Goal: Browse casually: Explore the website without a specific task or goal

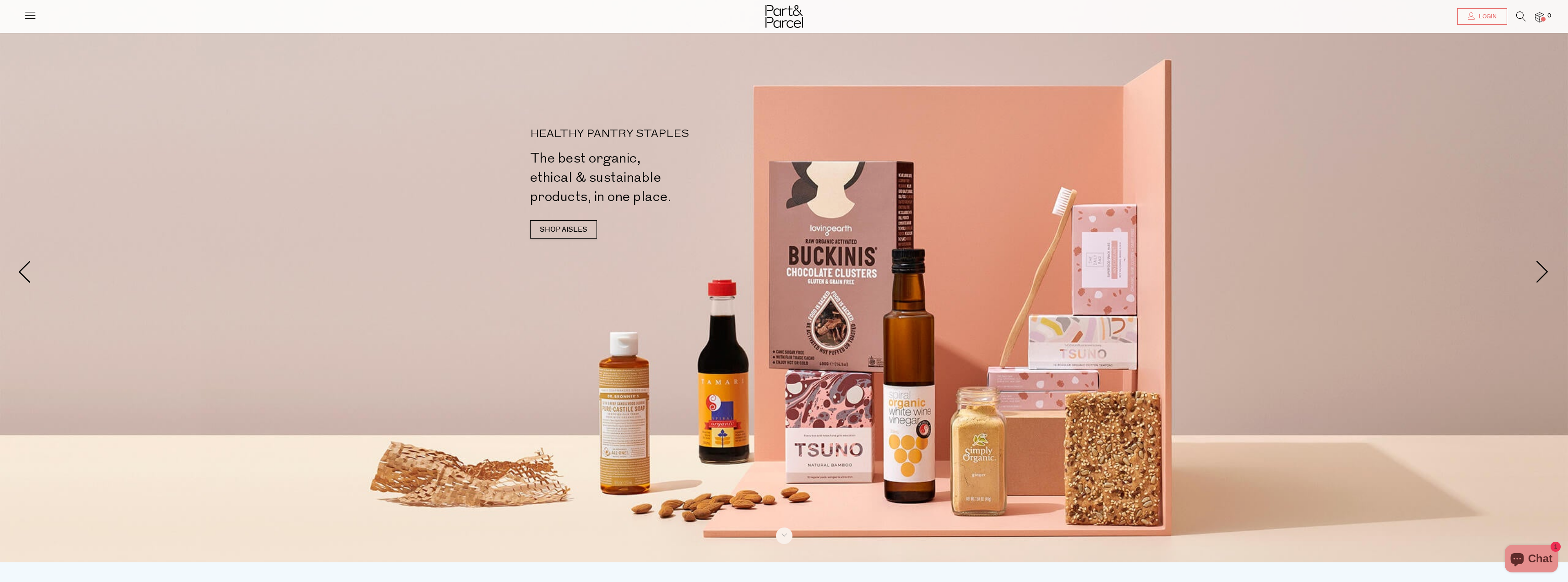
scroll to position [46, 0]
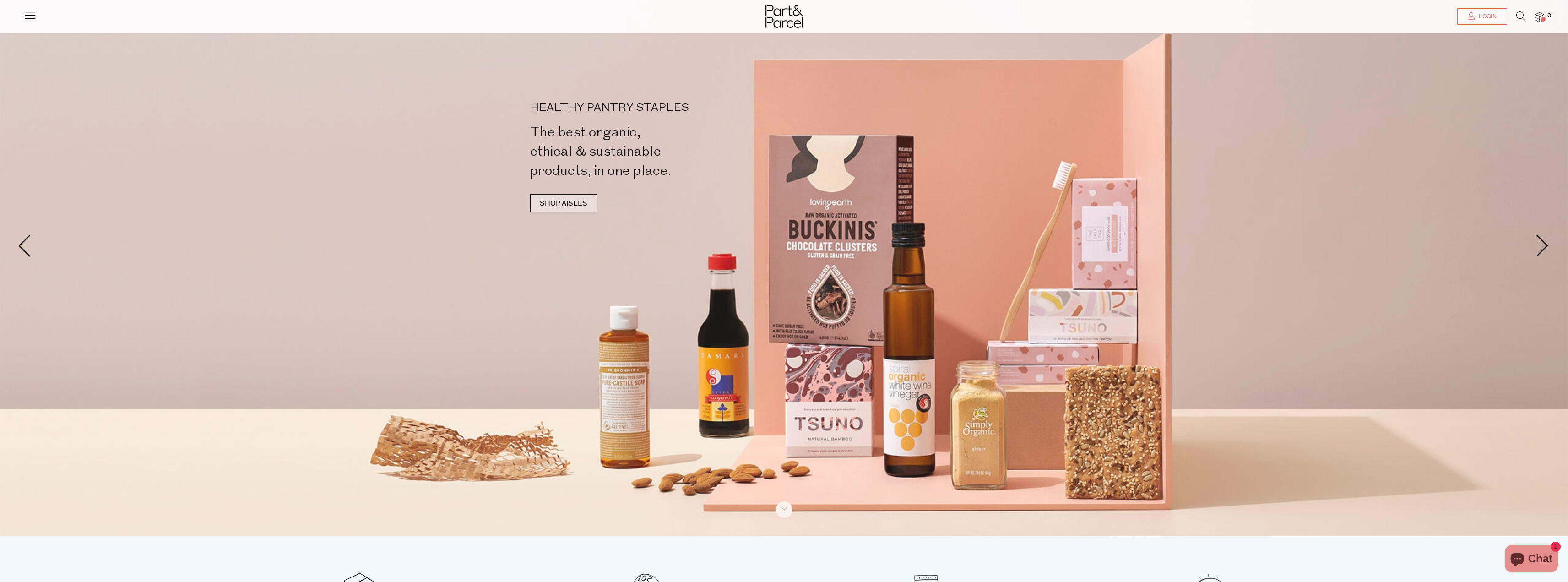
click at [552, 196] on link "SHOP AISLES" at bounding box center [563, 204] width 67 height 18
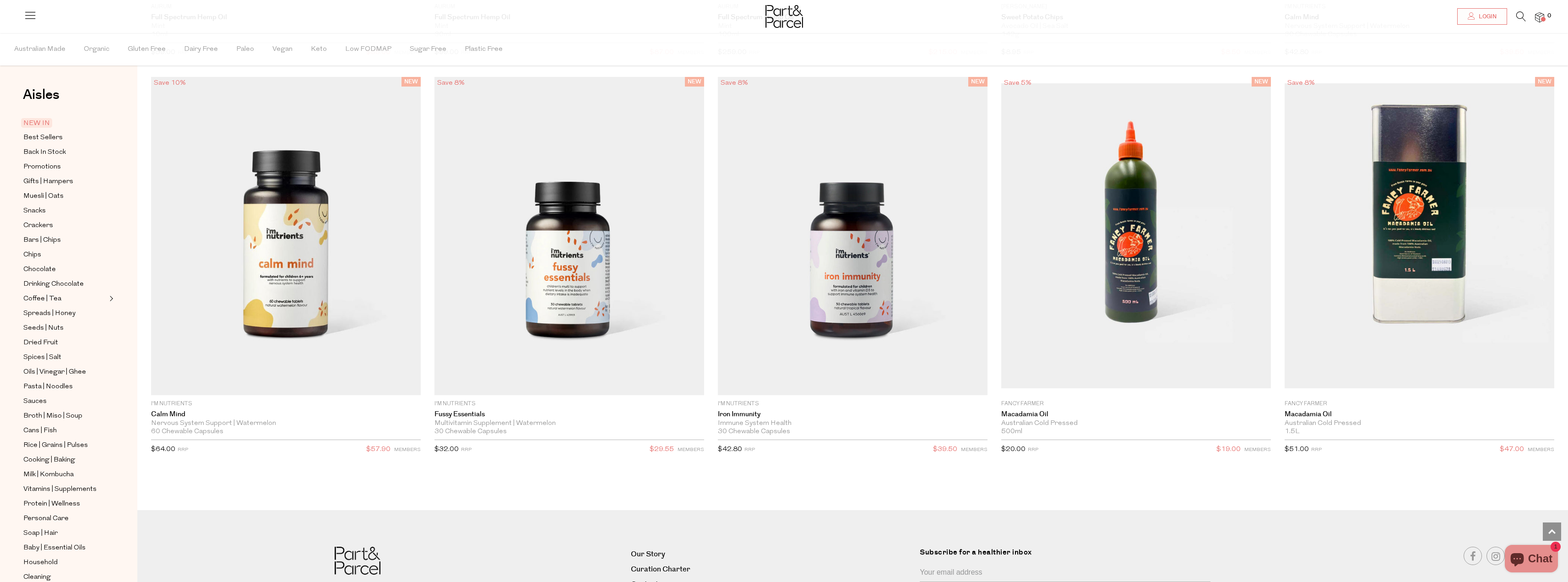
scroll to position [2135, 0]
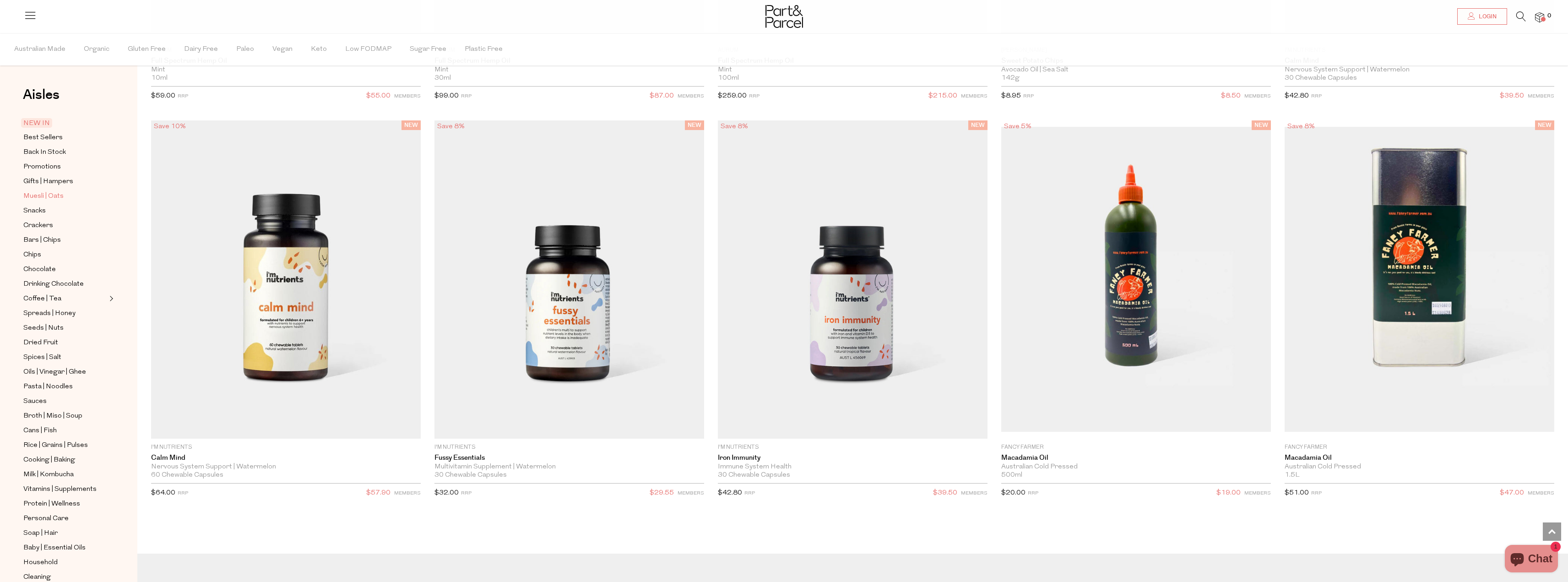
click at [40, 194] on span "Muesli | Oats" at bounding box center [43, 196] width 40 height 11
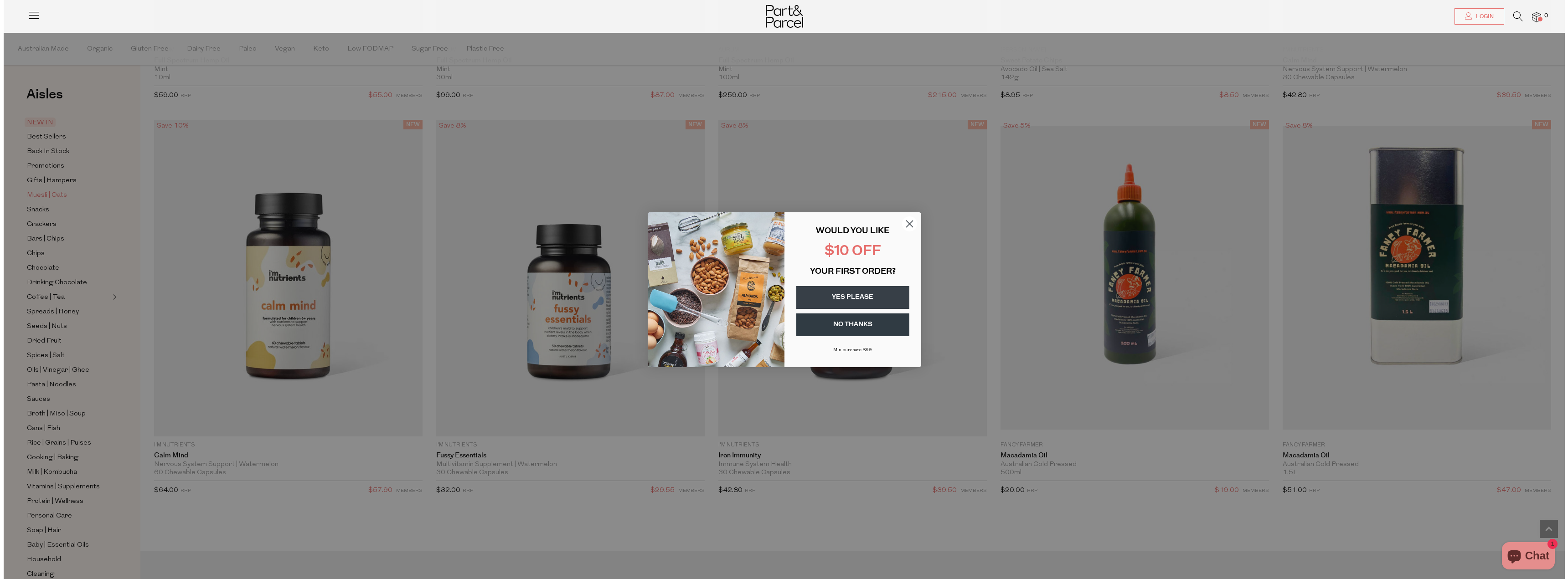
scroll to position [2127, 0]
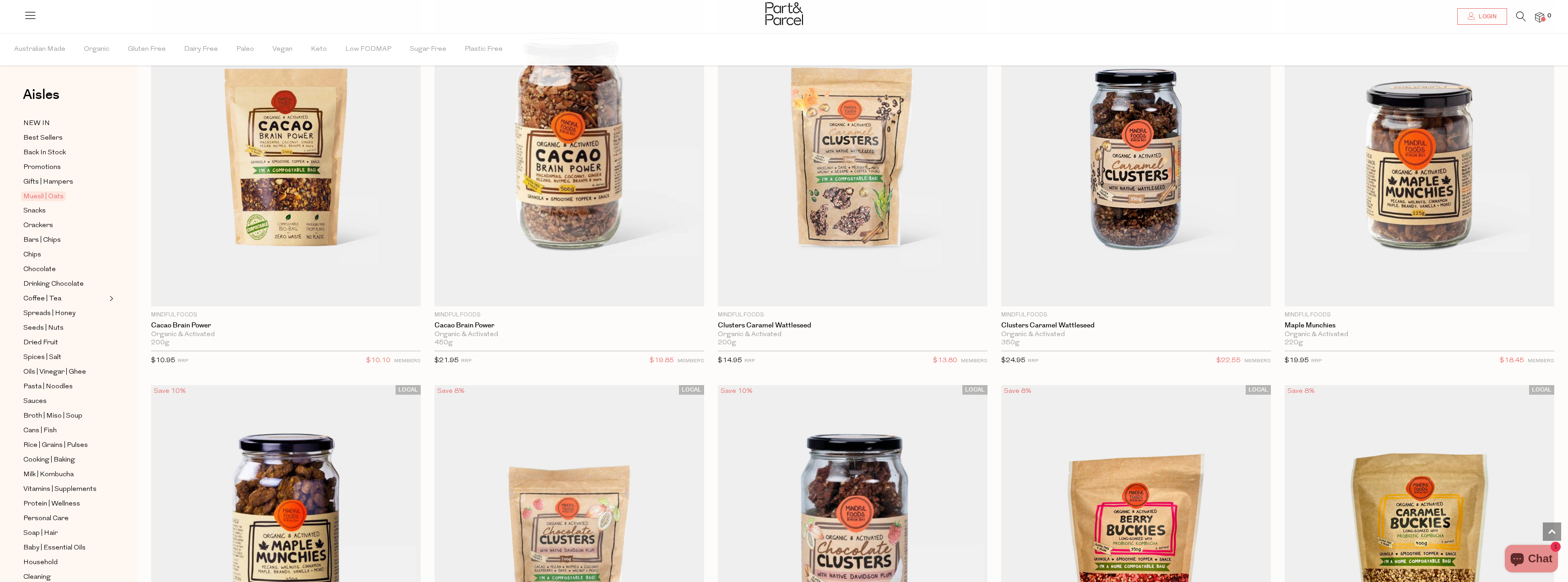
scroll to position [916, 0]
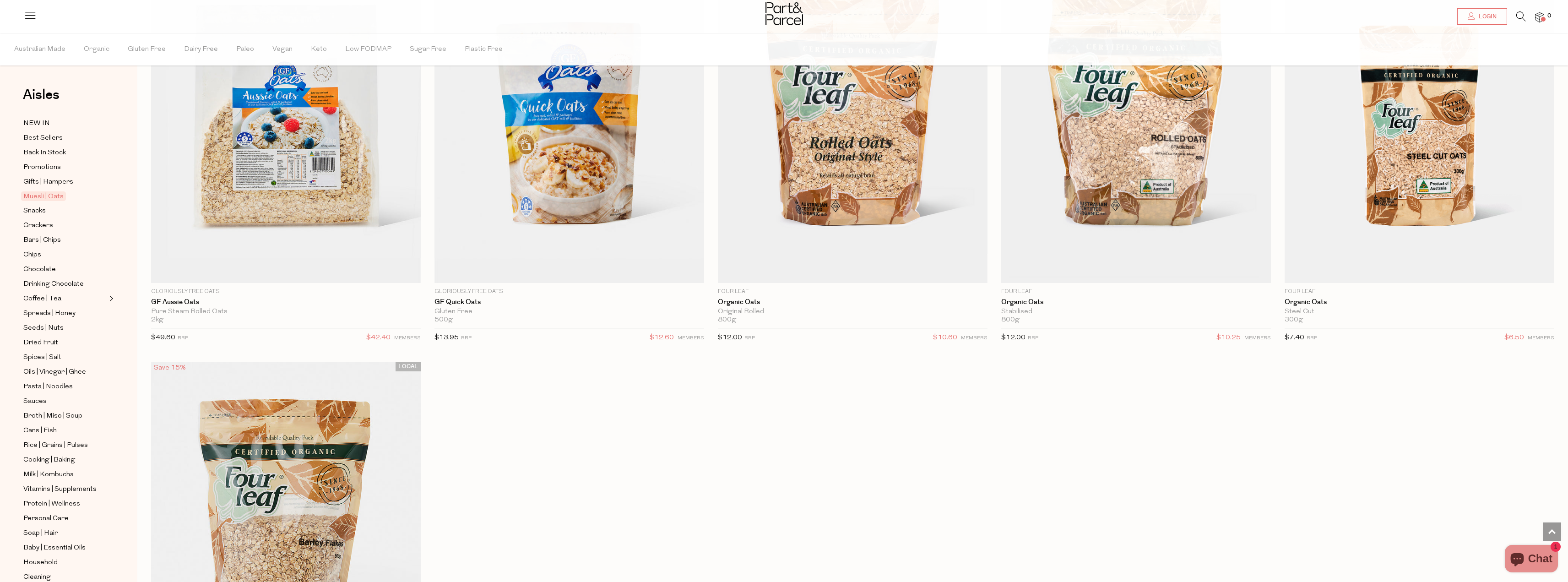
scroll to position [3740, 0]
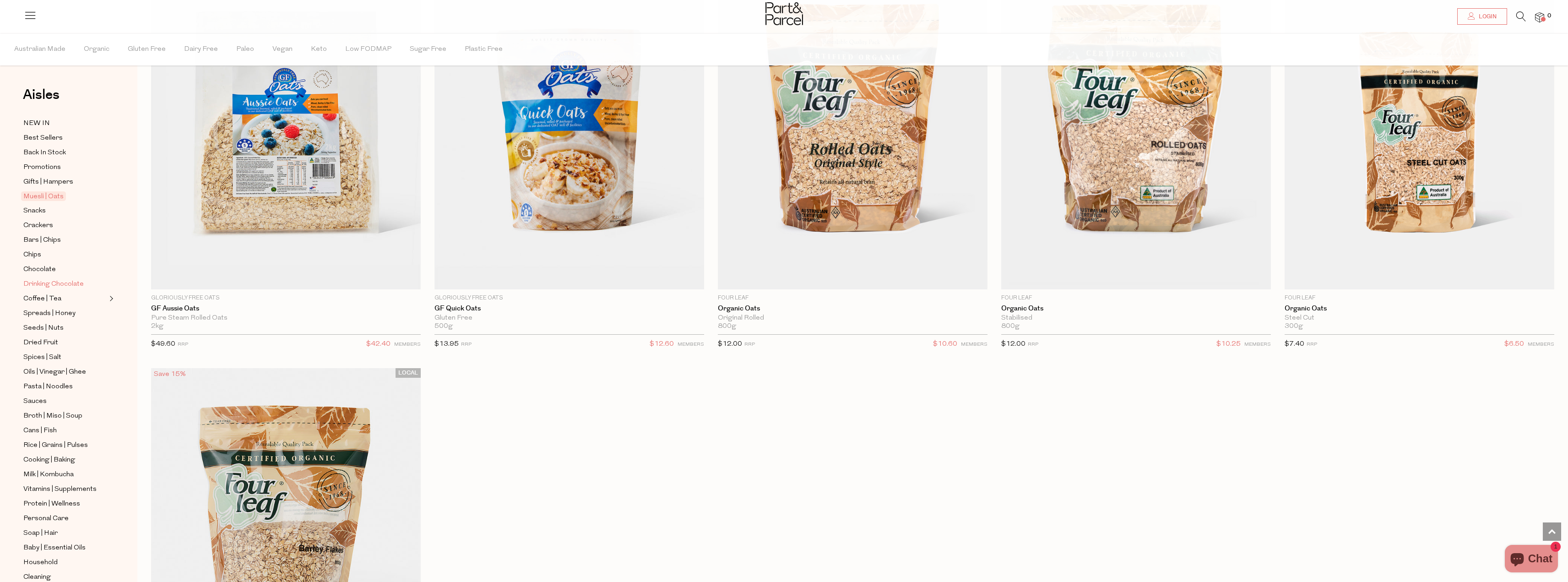
click at [57, 279] on span "Drinking Chocolate" at bounding box center [53, 284] width 61 height 11
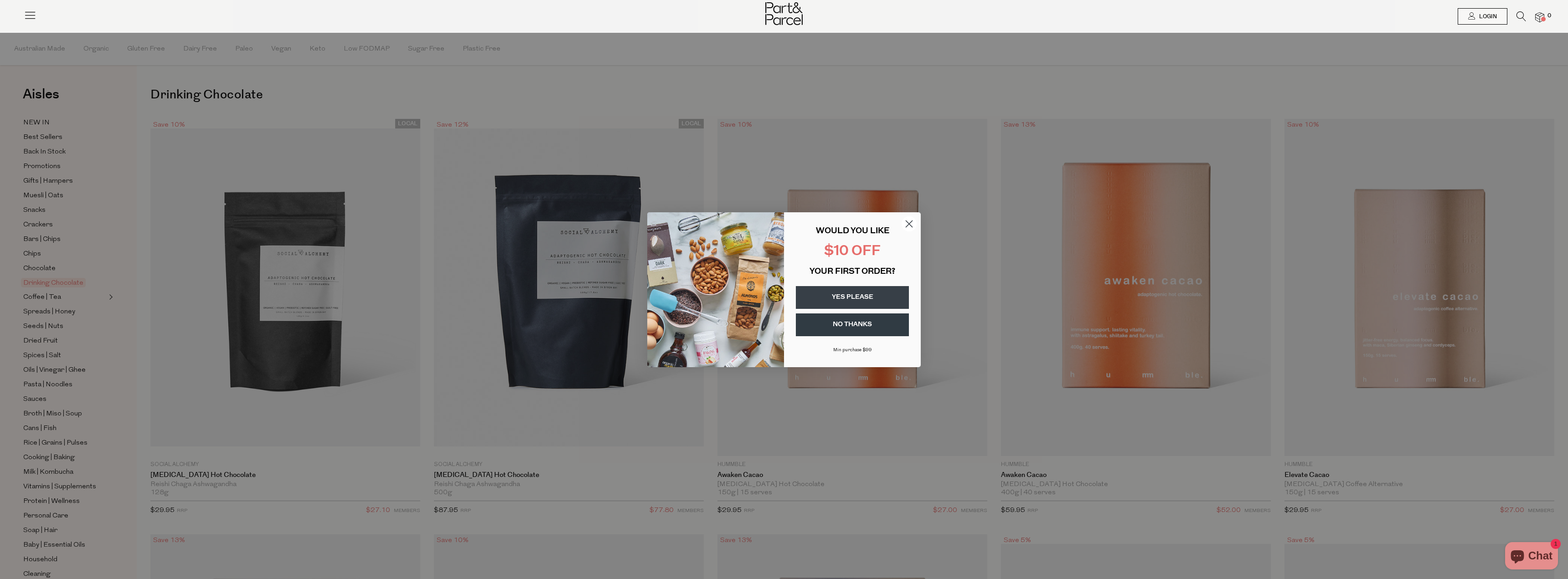
click at [865, 302] on button "YES PLEASE" at bounding box center [852, 297] width 113 height 23
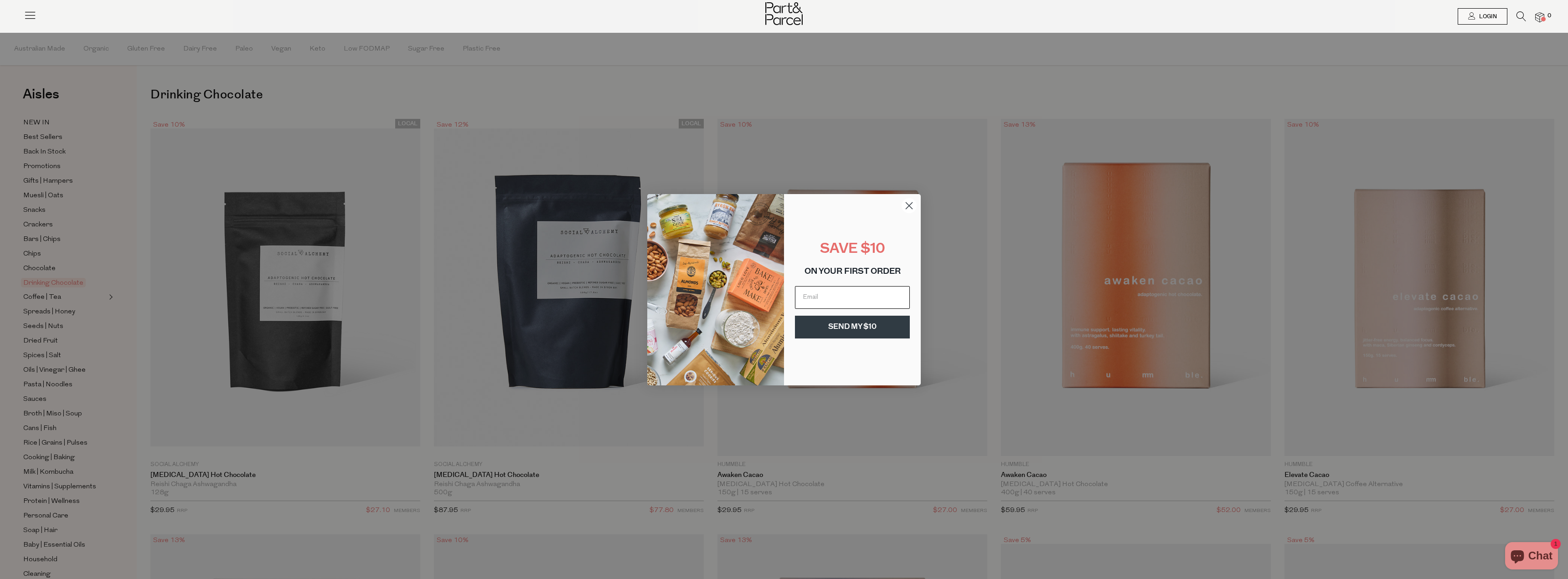
click at [865, 302] on input "Email" at bounding box center [852, 297] width 115 height 23
type input "lalitha.mahendren@gmail.com"
click at [867, 328] on button "SEND MY $10" at bounding box center [852, 327] width 115 height 23
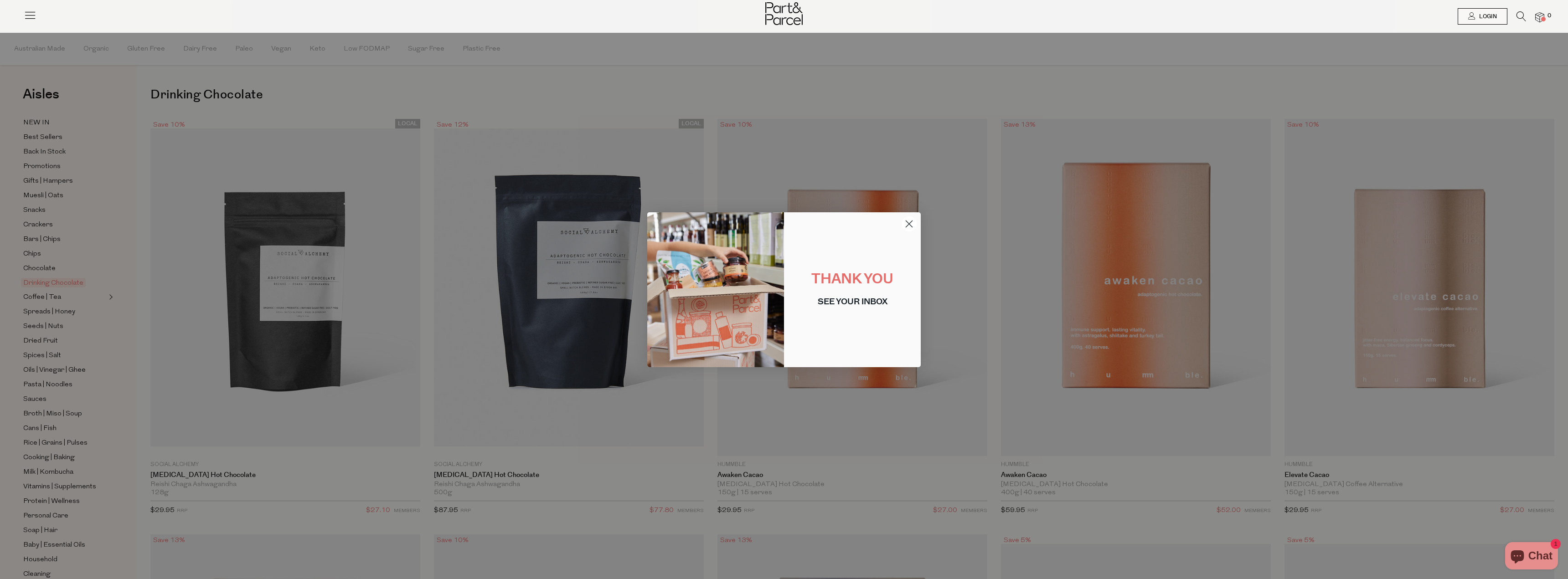
click at [912, 224] on circle "Close dialog" at bounding box center [909, 223] width 15 height 15
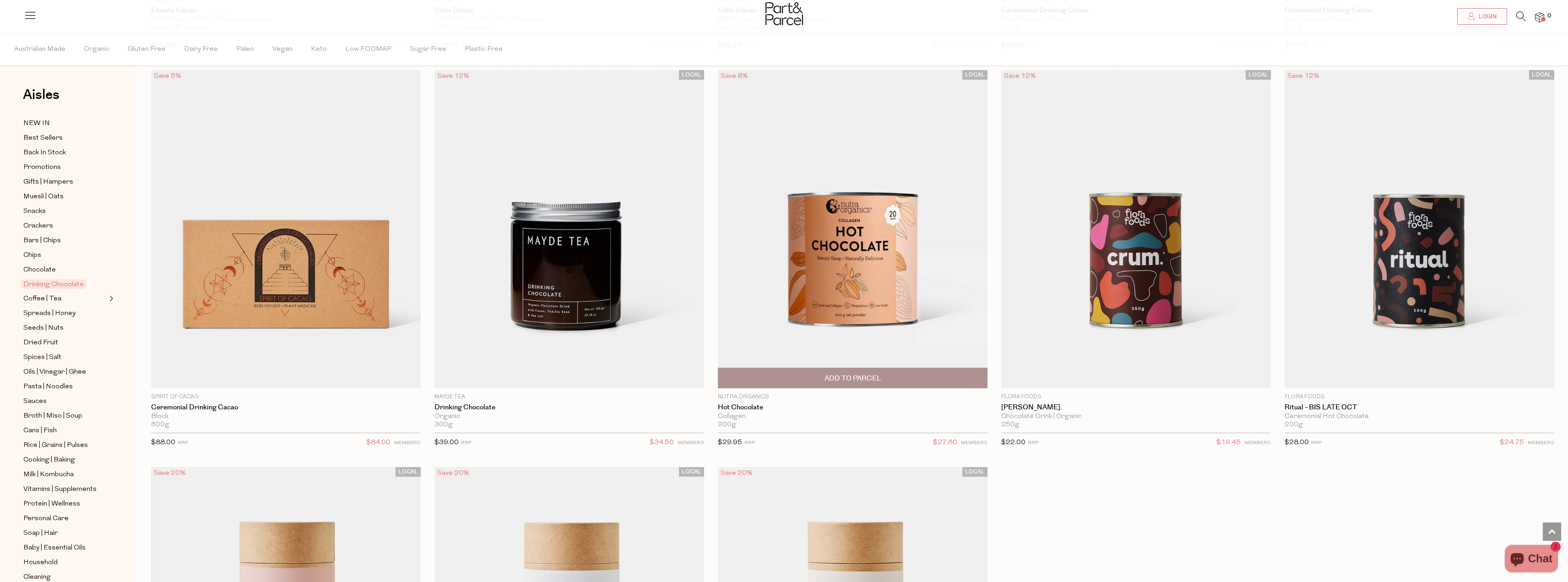
scroll to position [916, 0]
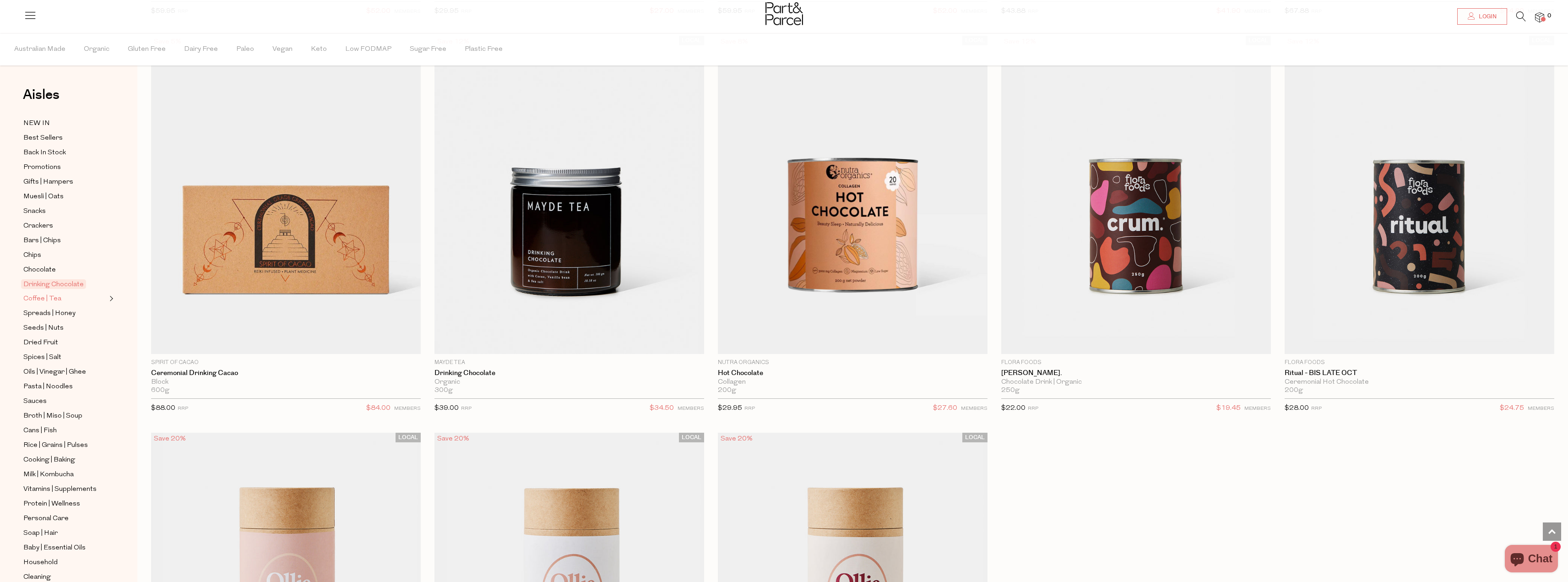
click at [51, 293] on span "Coffee | Tea" at bounding box center [42, 299] width 38 height 11
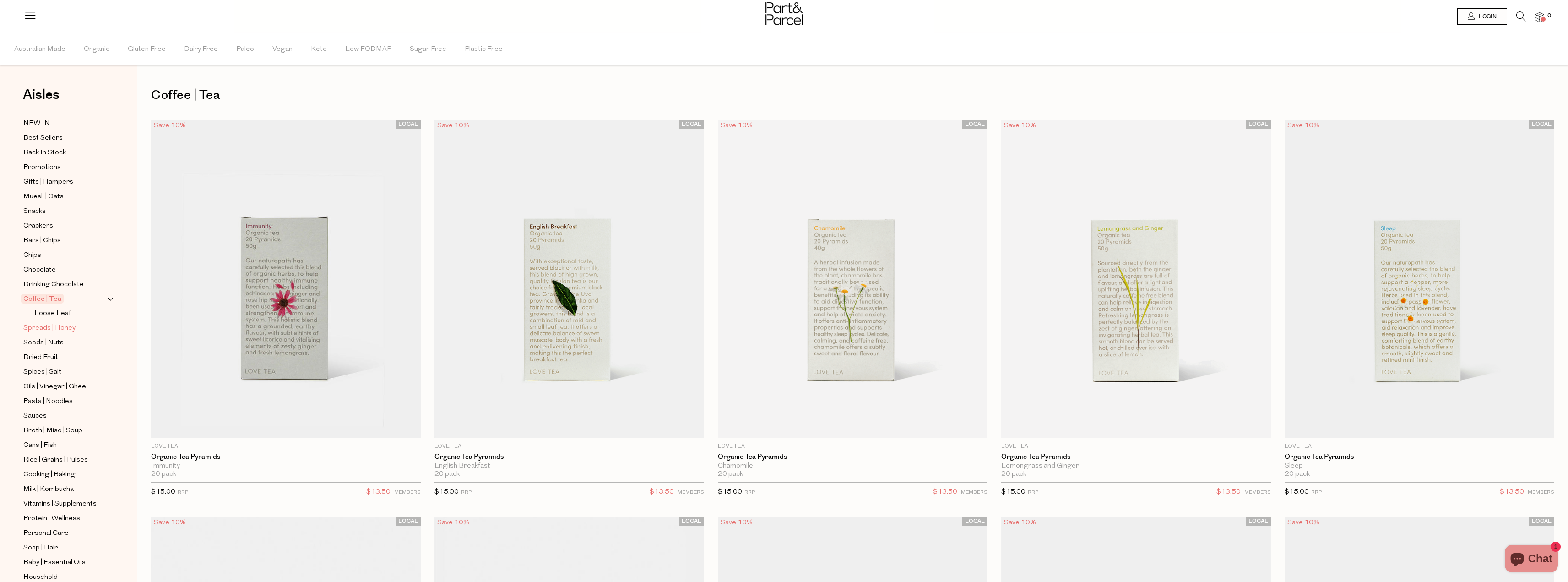
click at [67, 323] on span "Spreads | Honey" at bounding box center [49, 328] width 52 height 11
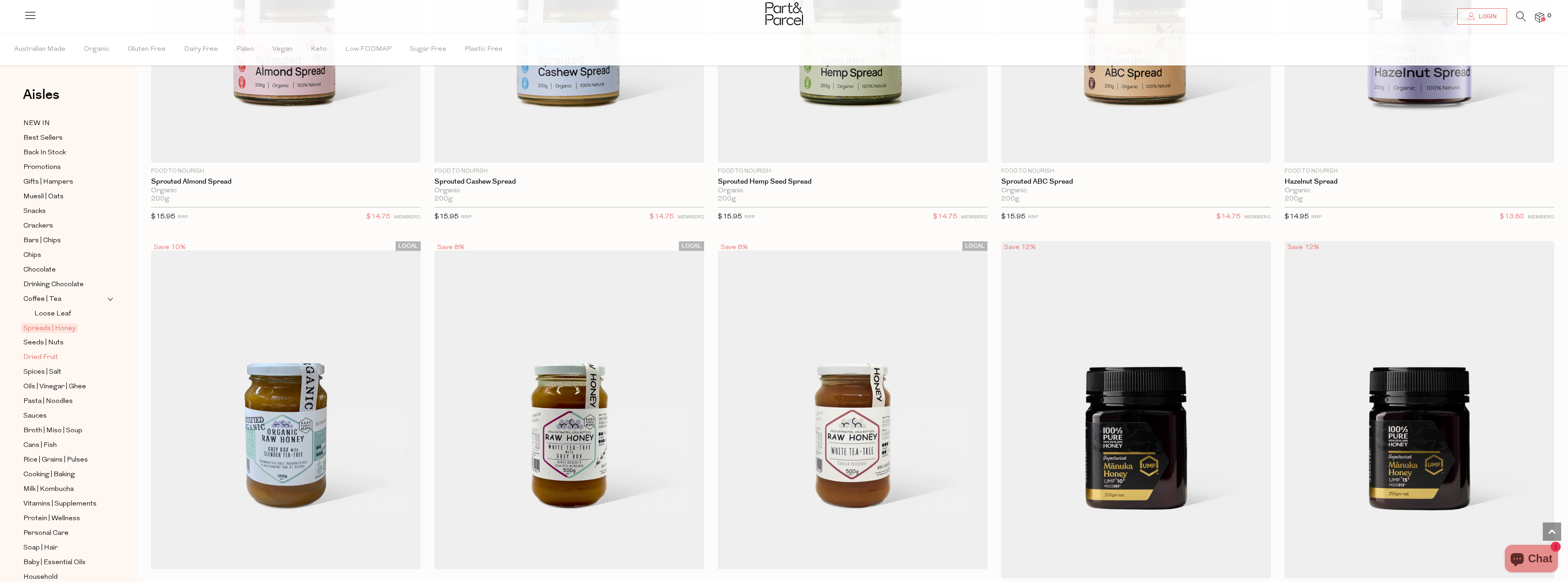
scroll to position [2655, 0]
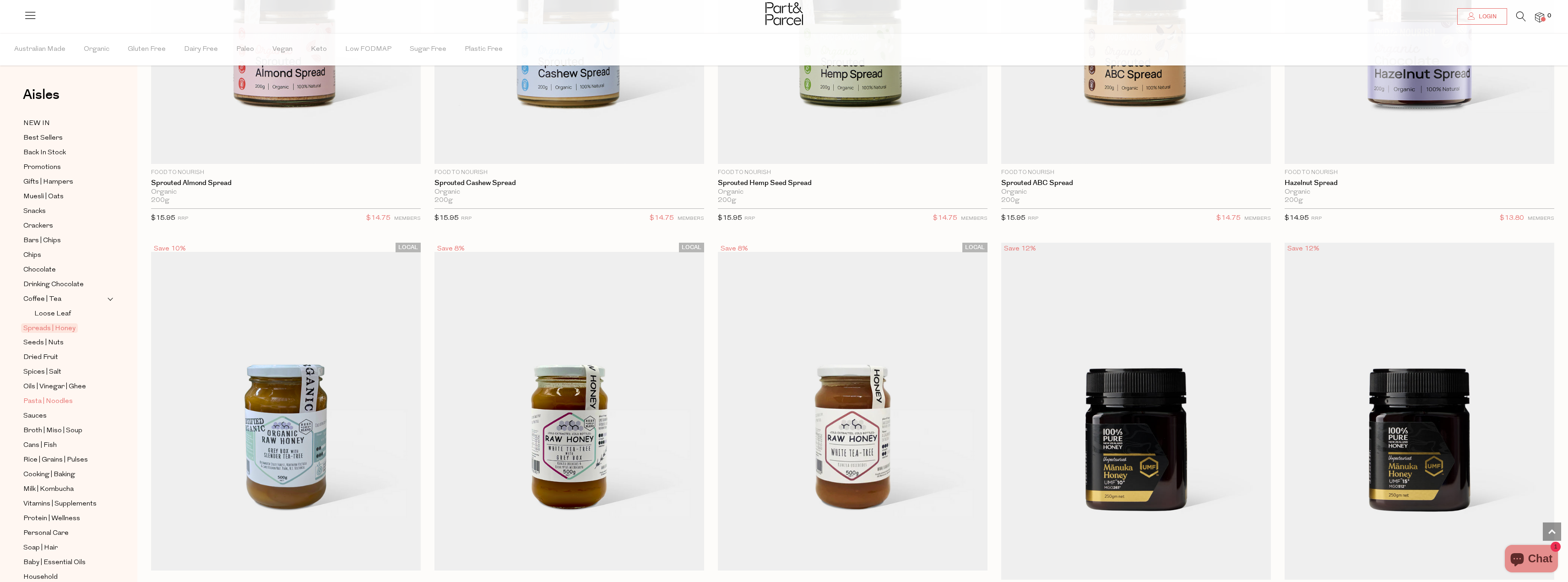
click at [48, 396] on span "Pasta | Noodles" at bounding box center [48, 402] width 50 height 11
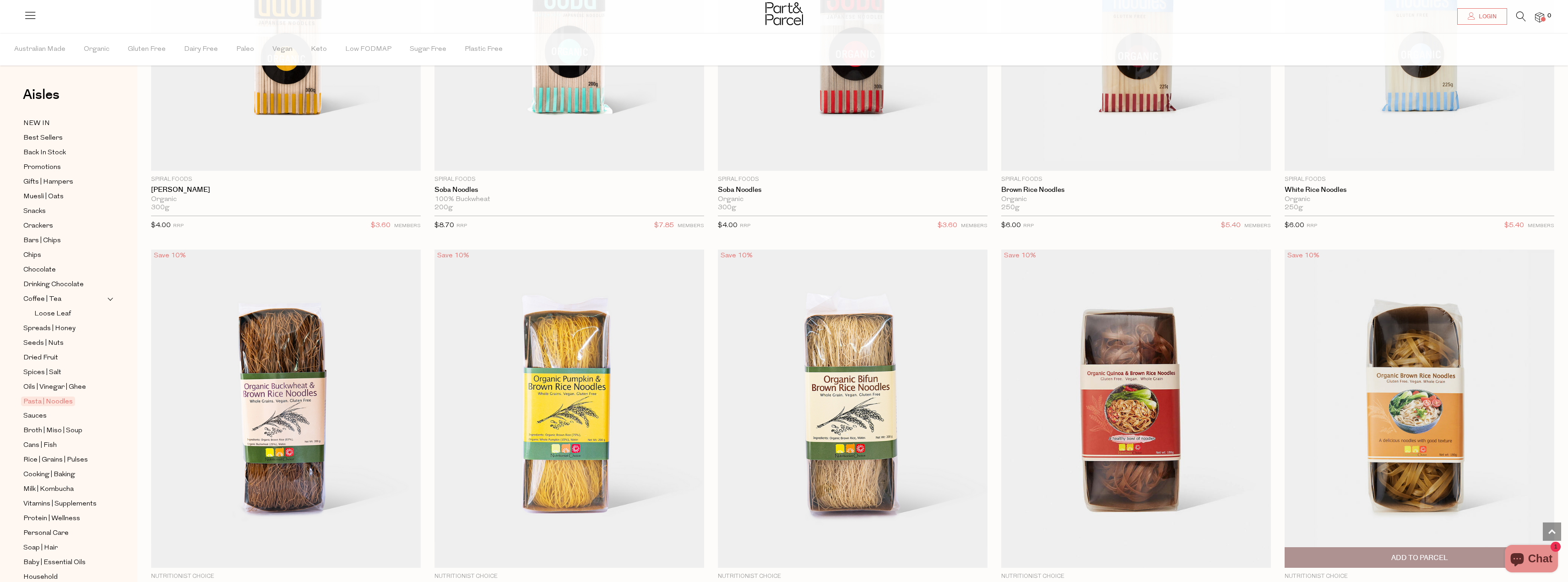
scroll to position [3113, 0]
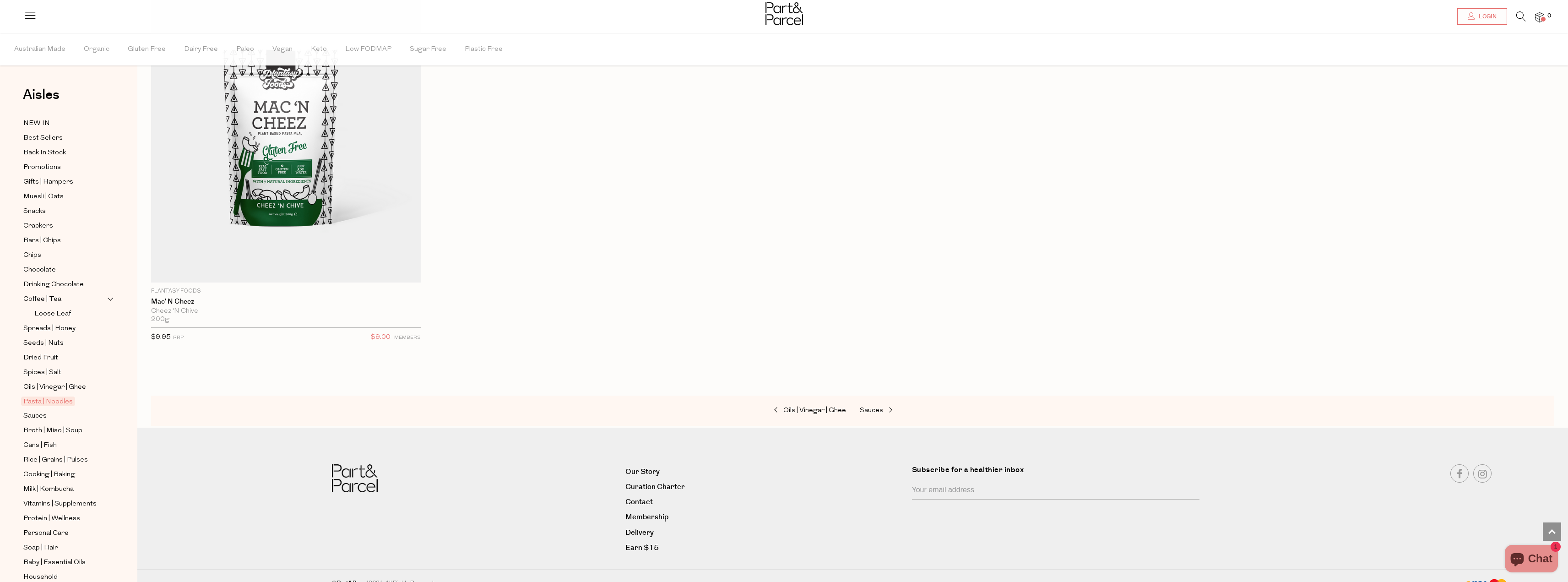
scroll to position [4552, 0]
